Goal: Task Accomplishment & Management: Manage account settings

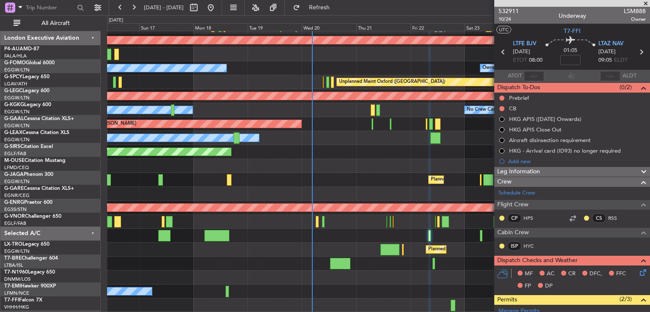
scroll to position [348, 0]
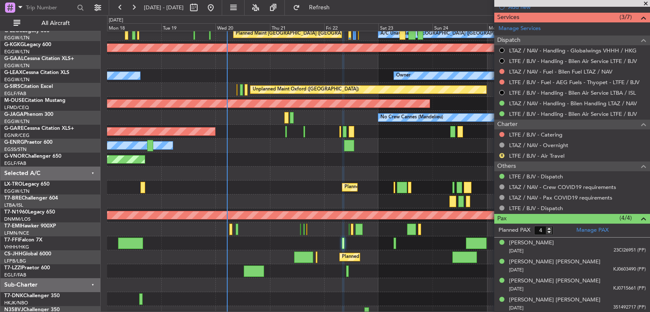
click at [300, 288] on div at bounding box center [378, 285] width 542 height 14
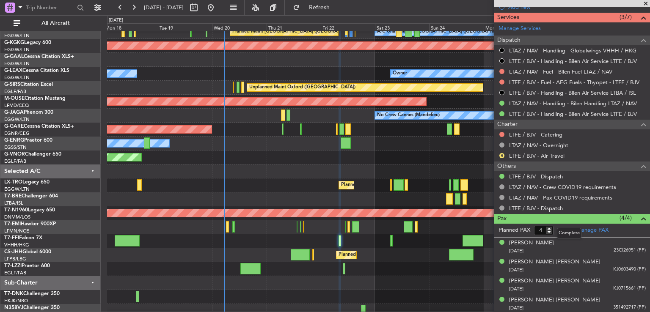
click at [580, 226] on mat-tooltip-component "Complete" at bounding box center [569, 233] width 36 height 22
click at [579, 229] on div "Complete" at bounding box center [569, 233] width 25 height 11
click at [582, 226] on link "Manage PAX" at bounding box center [592, 230] width 32 height 8
click at [337, 5] on span "Refresh" at bounding box center [320, 8] width 36 height 6
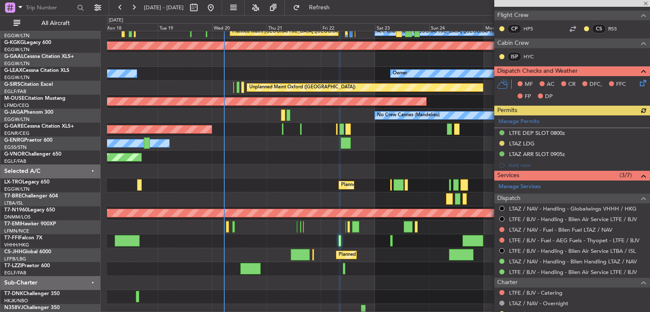
scroll to position [0, 0]
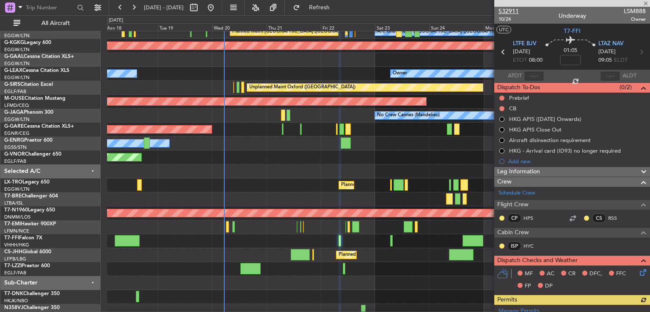
click at [509, 11] on span "532911" at bounding box center [508, 11] width 20 height 9
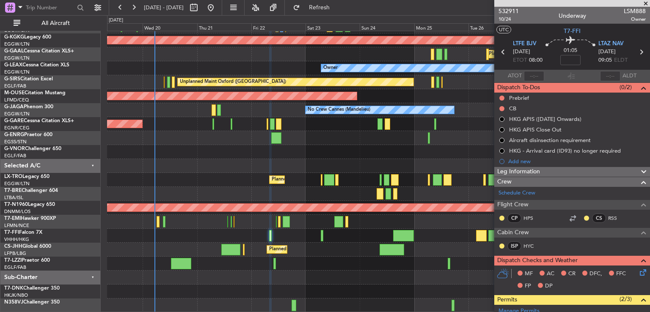
click at [330, 263] on div at bounding box center [378, 264] width 542 height 14
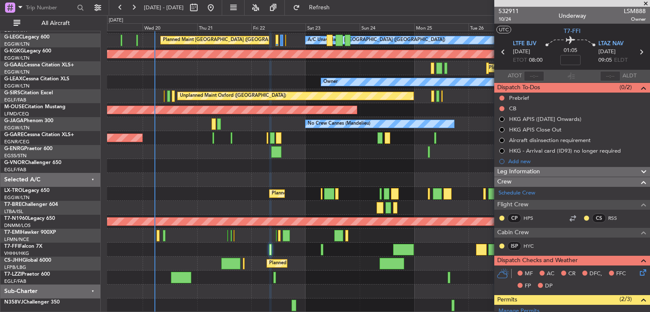
click at [644, 4] on span at bounding box center [645, 4] width 8 height 8
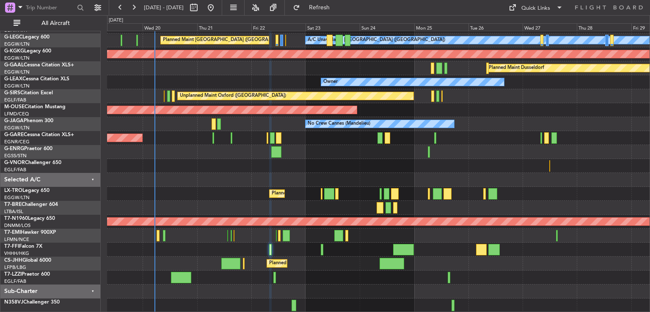
type input "0"
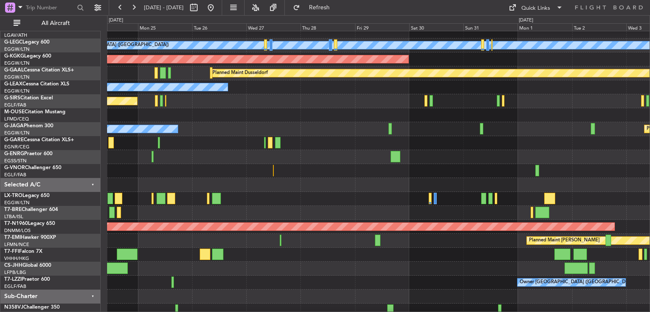
click at [257, 185] on div at bounding box center [378, 185] width 542 height 14
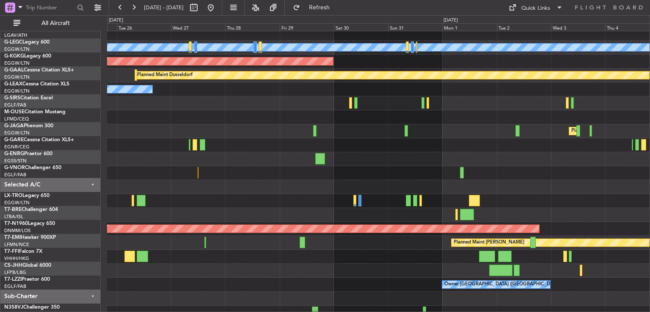
scroll to position [47, 0]
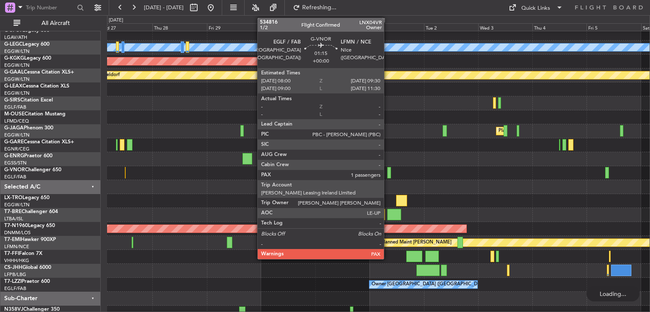
click at [387, 176] on div at bounding box center [389, 172] width 4 height 11
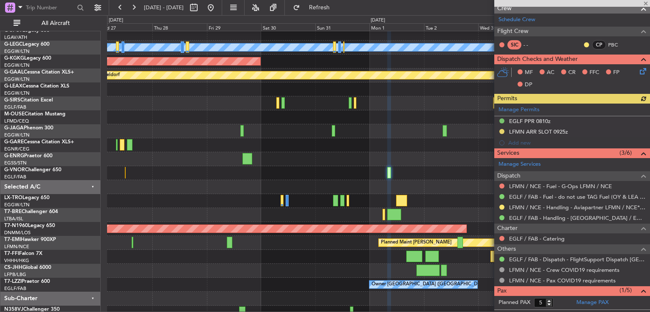
scroll to position [157, 0]
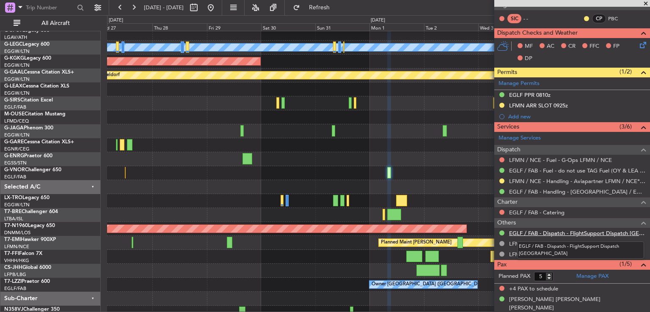
click at [552, 233] on link "EGLF / FAB - Dispatch - FlightSupport Dispatch [GEOGRAPHIC_DATA]" at bounding box center [577, 233] width 137 height 7
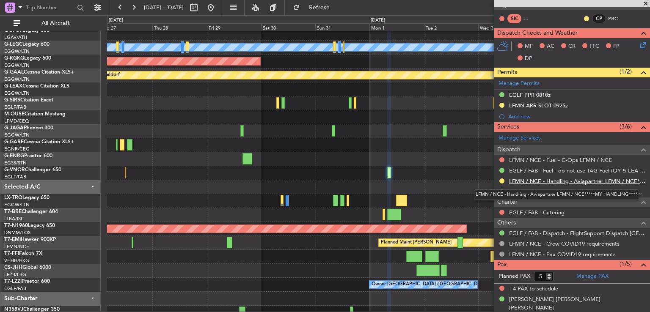
click at [563, 178] on link "LFMN / NCE - Handling - Aviapartner LFMN / NCE*****MY HANDLING****" at bounding box center [577, 181] width 137 height 7
click at [217, 5] on button at bounding box center [211, 8] width 14 height 14
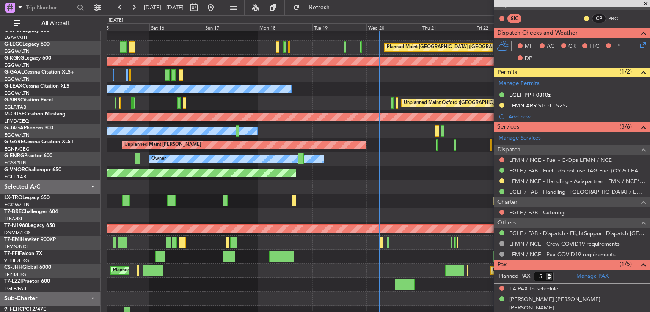
click at [645, 2] on span at bounding box center [645, 4] width 8 height 8
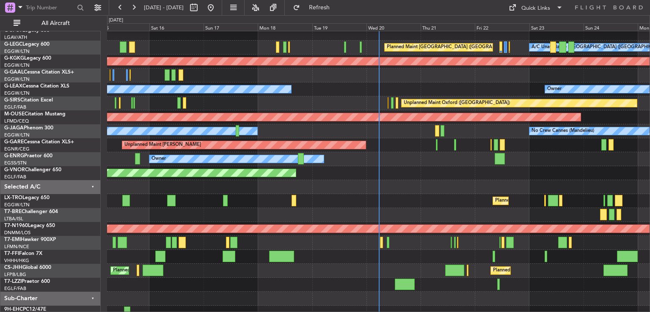
type input "0"
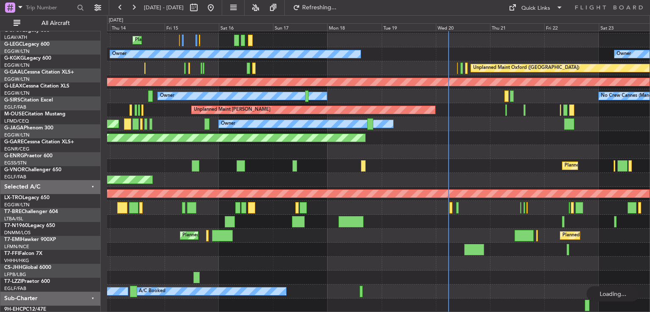
click at [293, 69] on div "AOG Maint [GEOGRAPHIC_DATA] (Ataturk) Planned Maint Planned [GEOGRAPHIC_DATA] O…" at bounding box center [378, 131] width 542 height 363
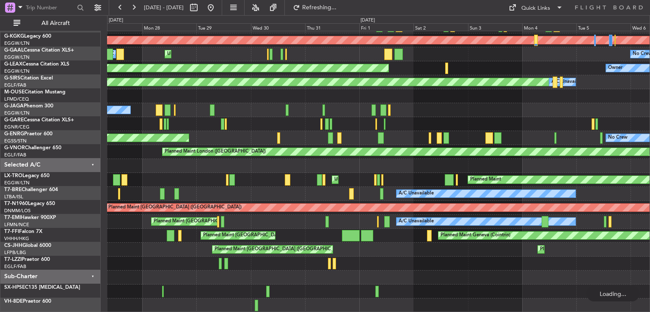
scroll to position [68, 0]
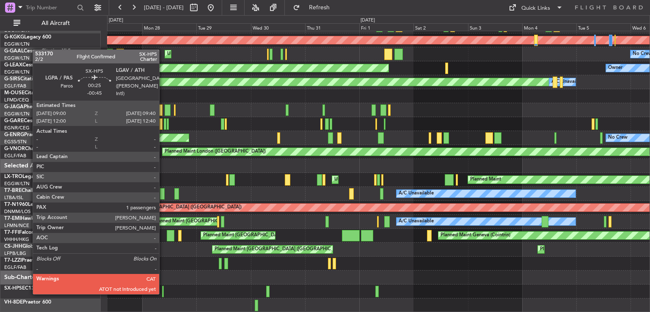
click at [163, 294] on div at bounding box center [163, 291] width 2 height 11
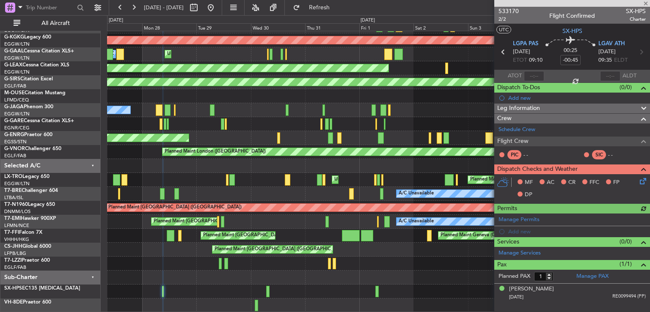
drag, startPoint x: 648, startPoint y: 134, endPoint x: 308, endPoint y: 326, distance: 390.4
click at [308, 312] on html "[DATE] - [DATE] Refresh Quick Links All Aircraft Planned Maint [GEOGRAPHIC_DATA…" at bounding box center [325, 156] width 650 height 312
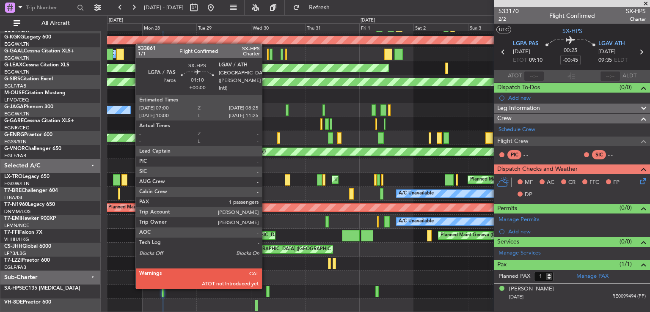
click at [266, 288] on div at bounding box center [267, 291] width 3 height 11
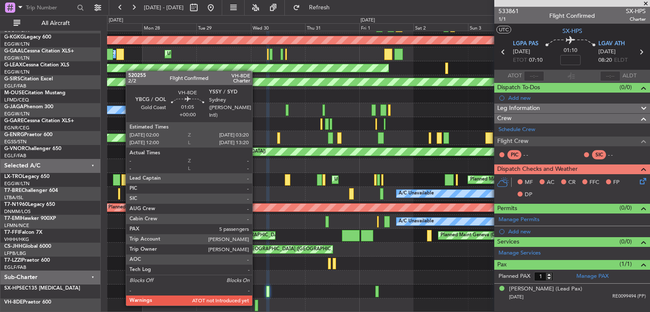
click at [256, 305] on div at bounding box center [256, 305] width 3 height 11
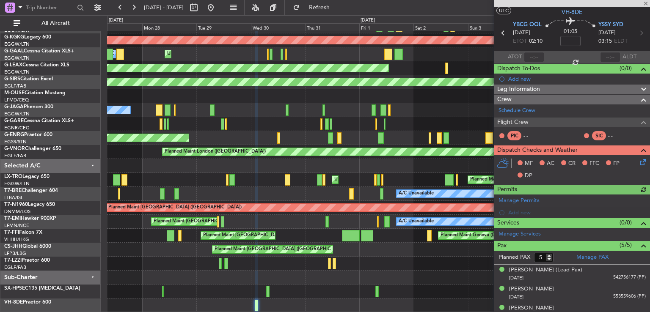
scroll to position [24, 0]
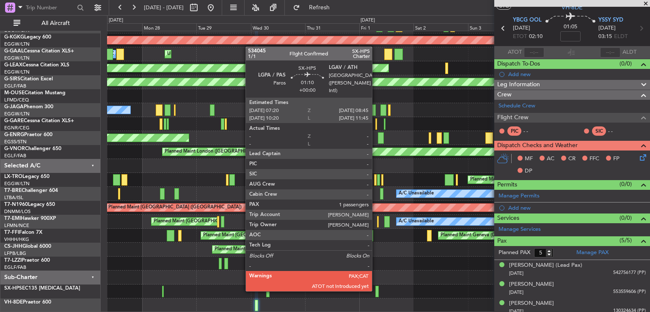
click at [376, 291] on div at bounding box center [376, 291] width 3 height 11
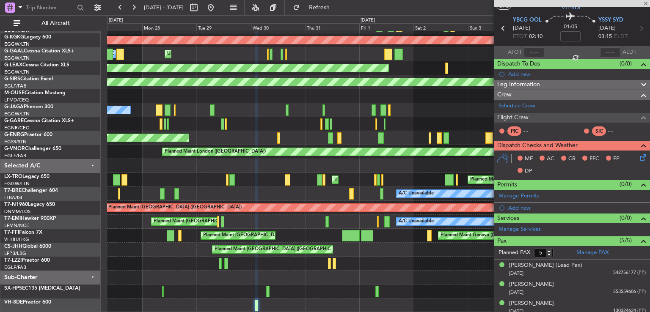
type input "1"
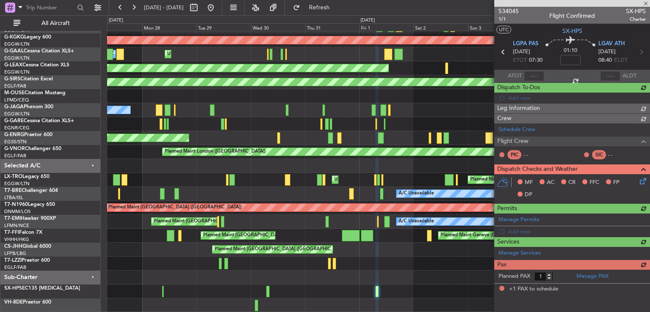
scroll to position [0, 0]
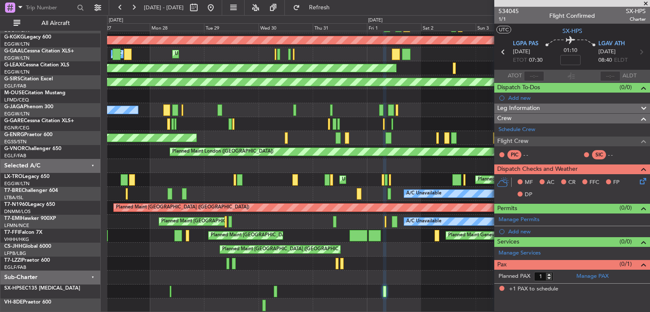
click at [336, 181] on div "A/C Unavailable [GEOGRAPHIC_DATA] ([GEOGRAPHIC_DATA]) A/C Unavailable [GEOGRAPH…" at bounding box center [378, 138] width 542 height 349
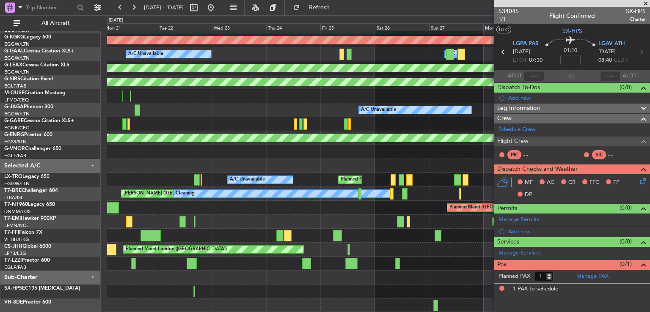
click at [372, 249] on div "A/C Unavailable [GEOGRAPHIC_DATA] ([GEOGRAPHIC_DATA]) A/C Unavailable [GEOGRAPH…" at bounding box center [378, 138] width 542 height 349
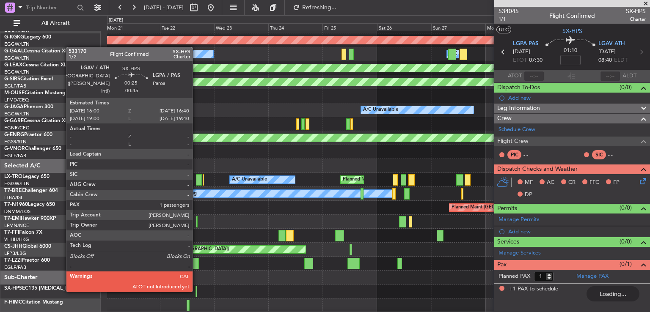
click at [196, 291] on div at bounding box center [196, 291] width 2 height 11
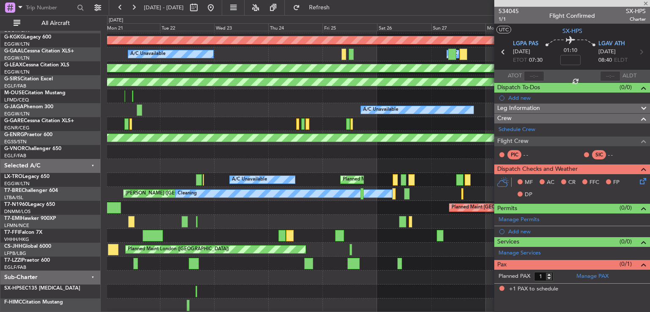
type input "-00:45"
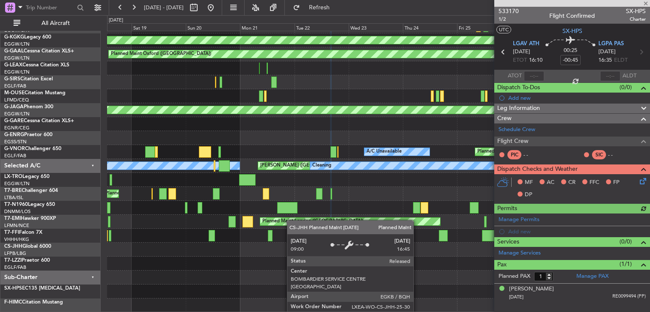
click at [293, 219] on div "Unplanned Maint [GEOGRAPHIC_DATA] ([GEOGRAPHIC_DATA]) A/C Unavailable A/C Unava…" at bounding box center [378, 124] width 542 height 377
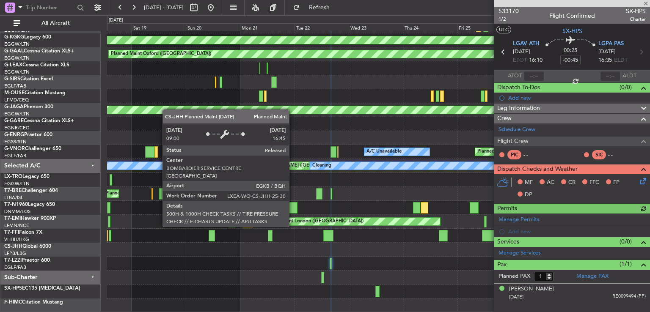
scroll to position [96, 0]
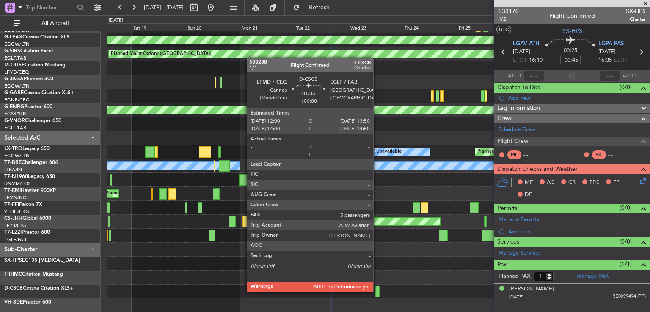
click at [377, 291] on div at bounding box center [377, 291] width 4 height 11
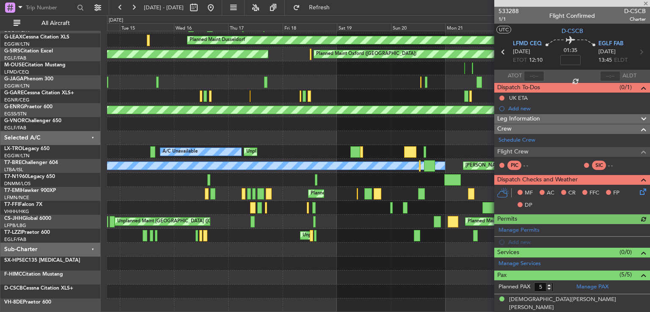
click at [460, 224] on div "A/C Unavailable Planned Maint [GEOGRAPHIC_DATA] ([GEOGRAPHIC_DATA]) A/C Unavail…" at bounding box center [378, 124] width 542 height 377
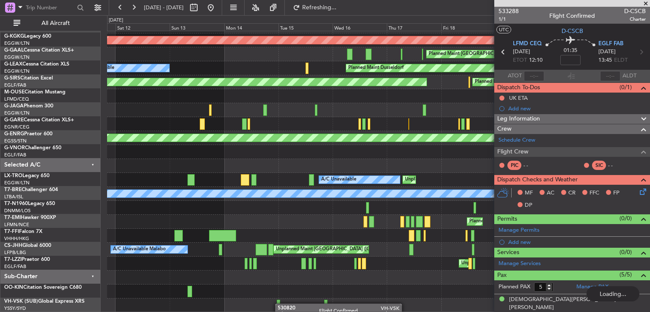
scroll to position [68, 0]
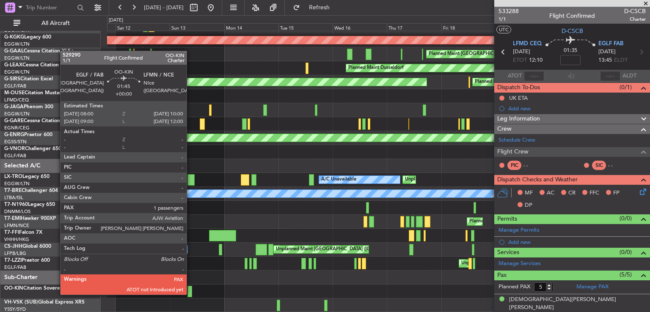
click at [190, 294] on div at bounding box center [189, 291] width 5 height 11
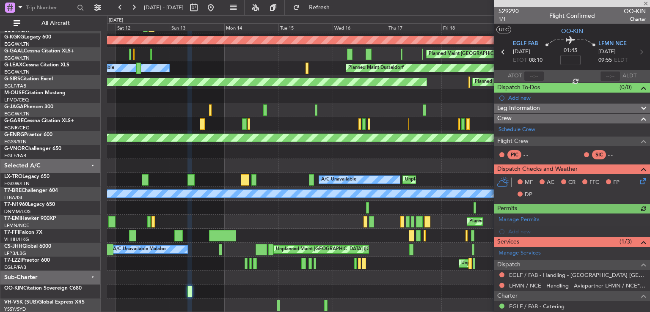
scroll to position [52, 0]
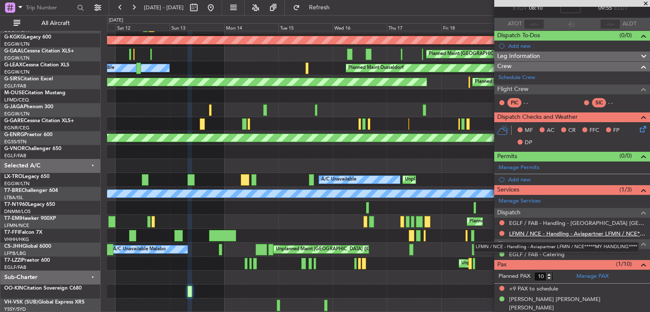
click at [574, 231] on link "LFMN / NCE - Handling - Aviapartner LFMN / NCE*****MY HANDLING****" at bounding box center [577, 233] width 137 height 7
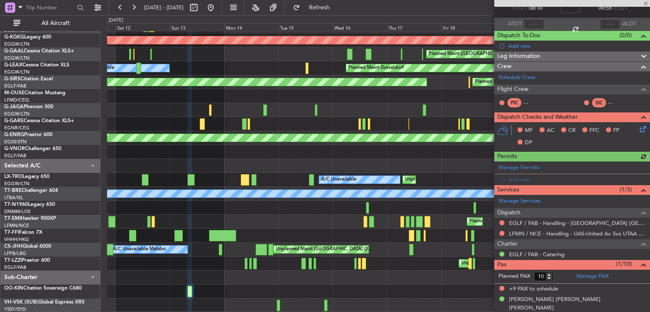
click at [644, 3] on div at bounding box center [572, 3] width 156 height 7
click at [644, 3] on span at bounding box center [645, 4] width 8 height 8
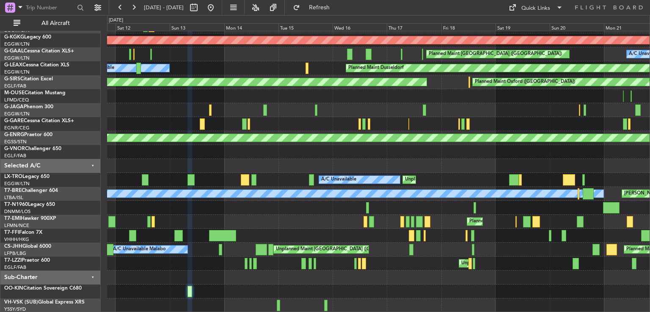
type input "0"
click at [217, 7] on button at bounding box center [211, 8] width 14 height 14
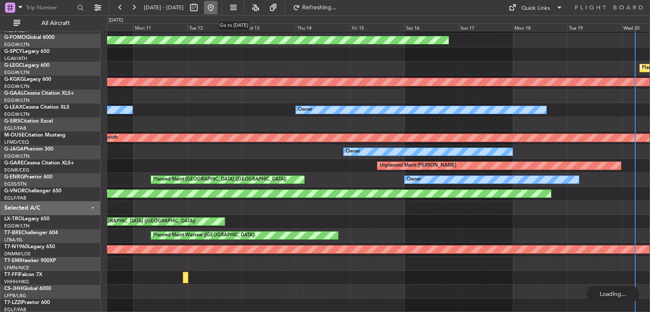
scroll to position [25, 0]
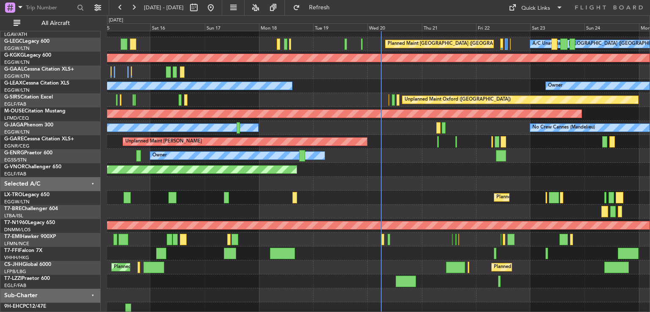
click at [392, 168] on div "Planned Maint London ([GEOGRAPHIC_DATA])" at bounding box center [378, 170] width 542 height 14
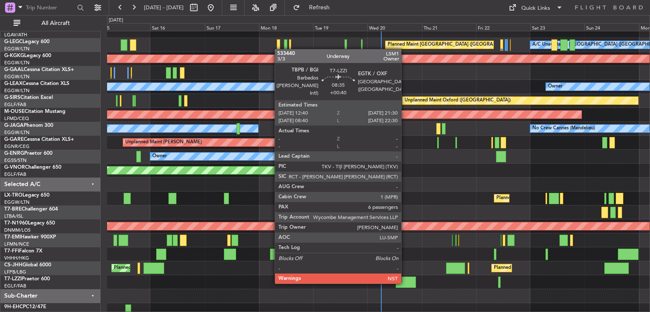
click at [405, 283] on div at bounding box center [405, 282] width 20 height 11
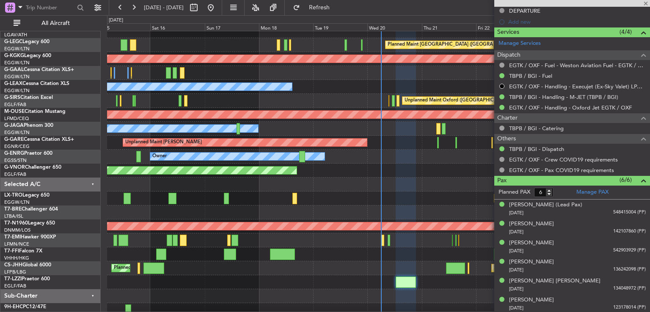
scroll to position [0, 0]
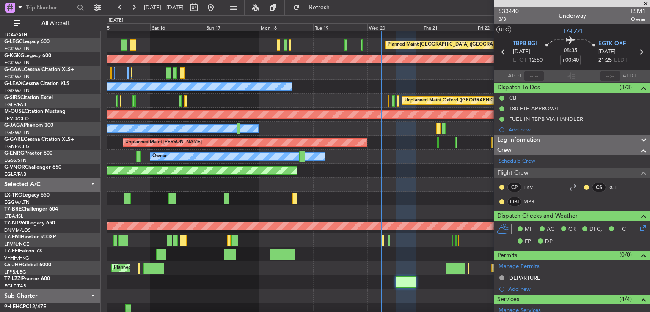
click at [645, 3] on span at bounding box center [645, 4] width 8 height 8
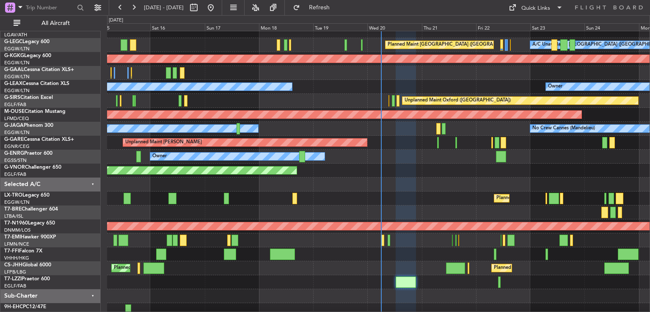
type input "0"
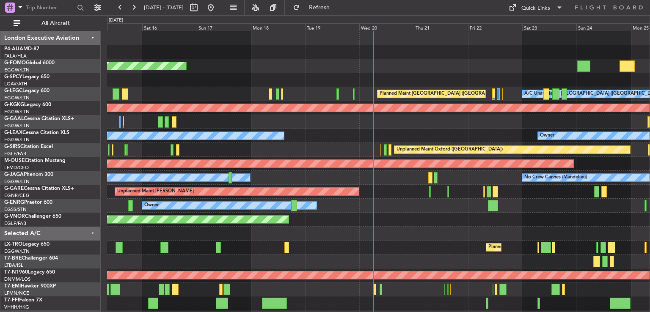
click at [425, 131] on div "Planned Maint Windsor Locks ([PERSON_NAME] Intl) A/C Unavailable [GEOGRAPHIC_DA…" at bounding box center [378, 212] width 542 height 363
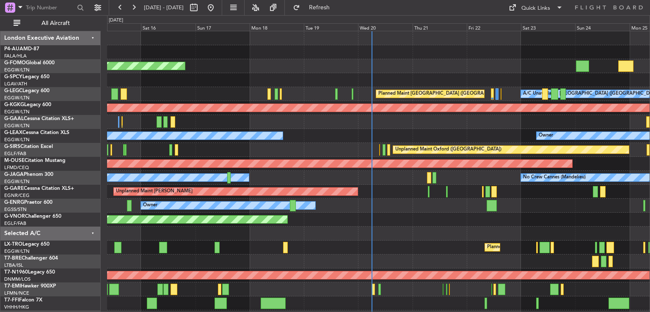
click at [376, 118] on div "Planned Maint Planned [GEOGRAPHIC_DATA]" at bounding box center [378, 122] width 542 height 14
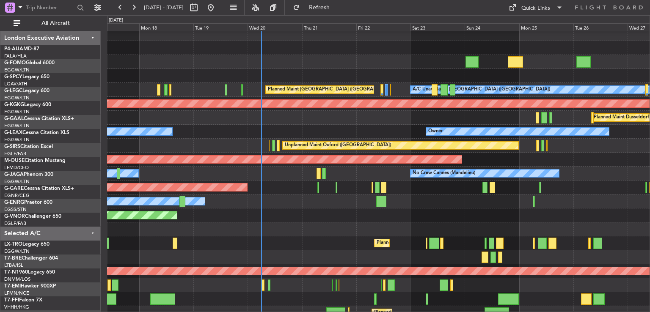
scroll to position [4, 0]
